Goal: Task Accomplishment & Management: Complete application form

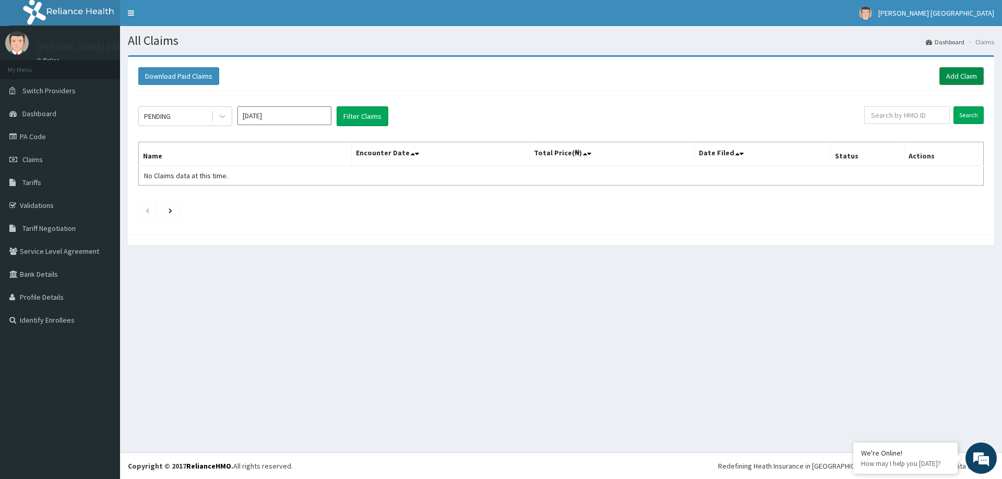
click at [963, 74] on link "Add Claim" at bounding box center [961, 76] width 44 height 18
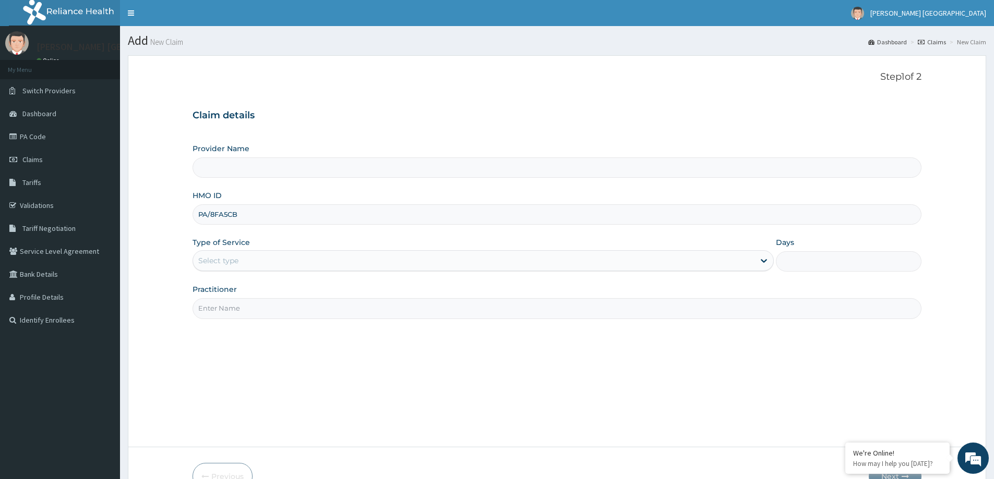
type input "PA/8FA5CB"
drag, startPoint x: 261, startPoint y: 226, endPoint x: 170, endPoint y: 227, distance: 90.8
click at [170, 227] on form "Step 1 of 2 Claim details Provider Name HMO ID [GEOGRAPHIC_DATA]/8FA5CB Type of…" at bounding box center [557, 280] width 858 height 451
type input "[PERSON_NAME] [GEOGRAPHIC_DATA]"
